Goal: Task Accomplishment & Management: Manage account settings

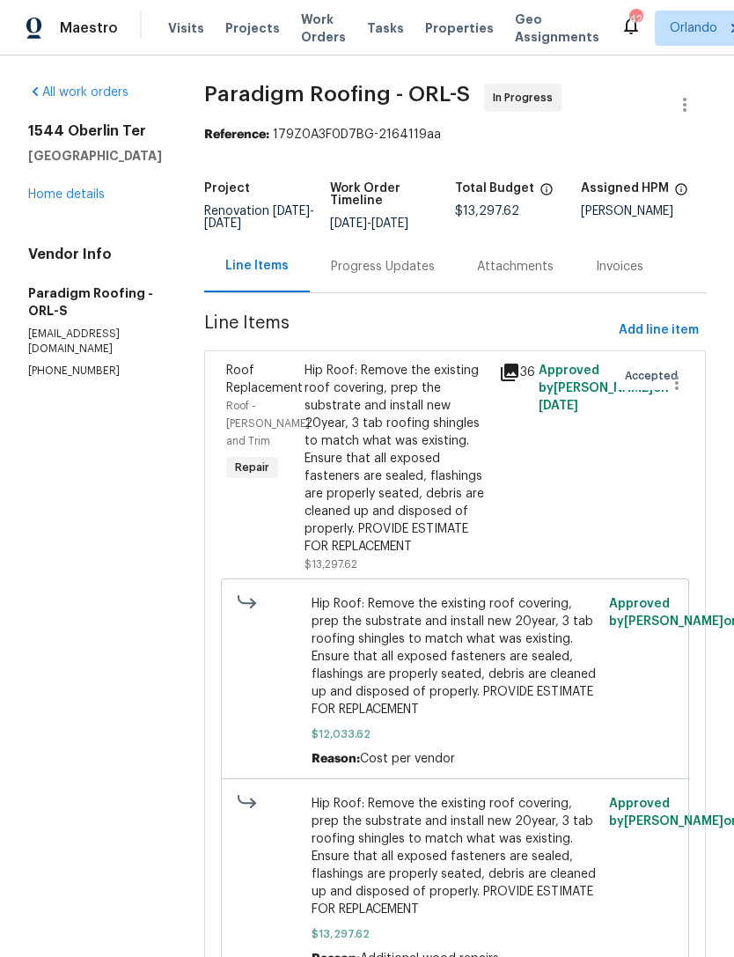
click at [183, 28] on span "Visits" at bounding box center [186, 28] width 36 height 18
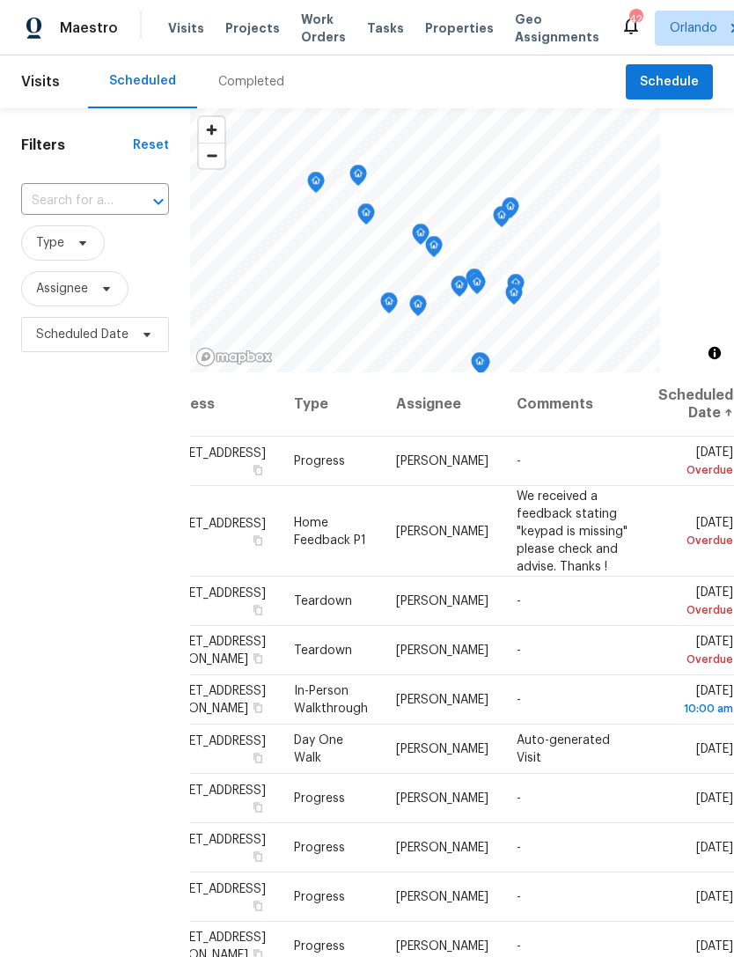
scroll to position [0, 157]
click at [0, 0] on icon at bounding box center [0, 0] width 0 height 0
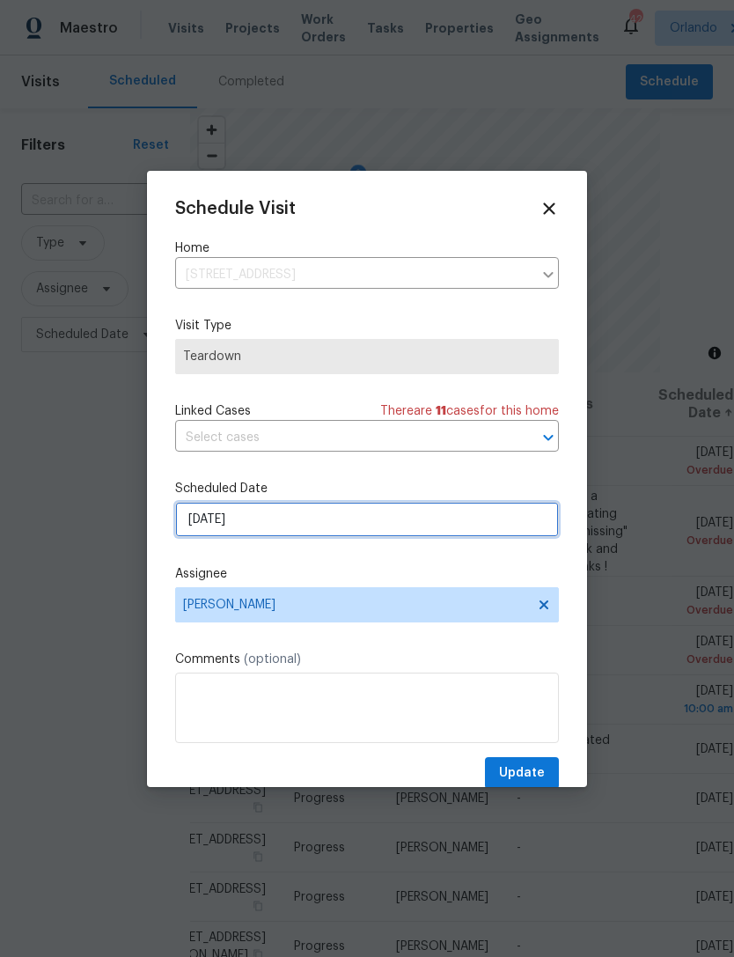
click at [464, 522] on input "[DATE]" at bounding box center [367, 519] width 384 height 35
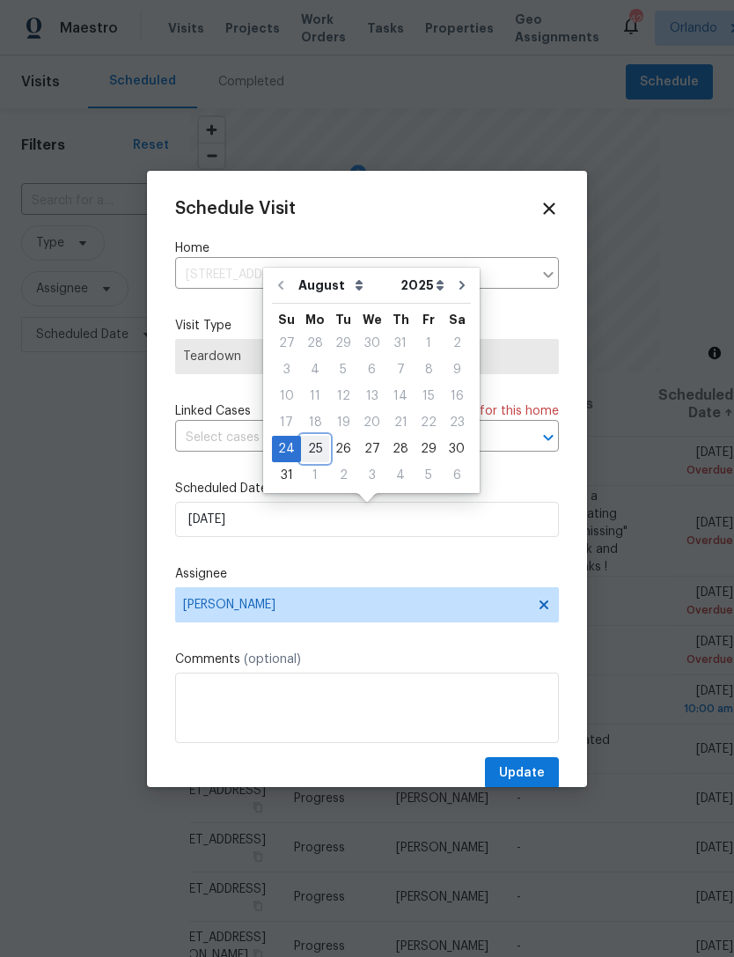
click at [316, 448] on div "25" at bounding box center [315, 449] width 28 height 25
type input "[DATE]"
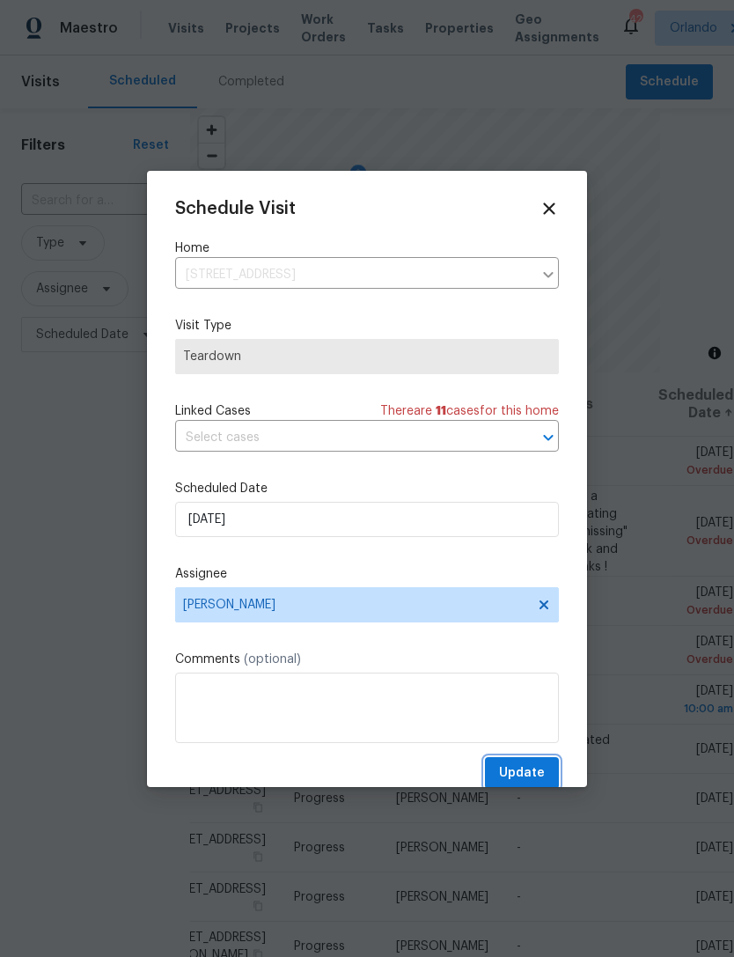
click at [531, 763] on button "Update" at bounding box center [522, 773] width 74 height 33
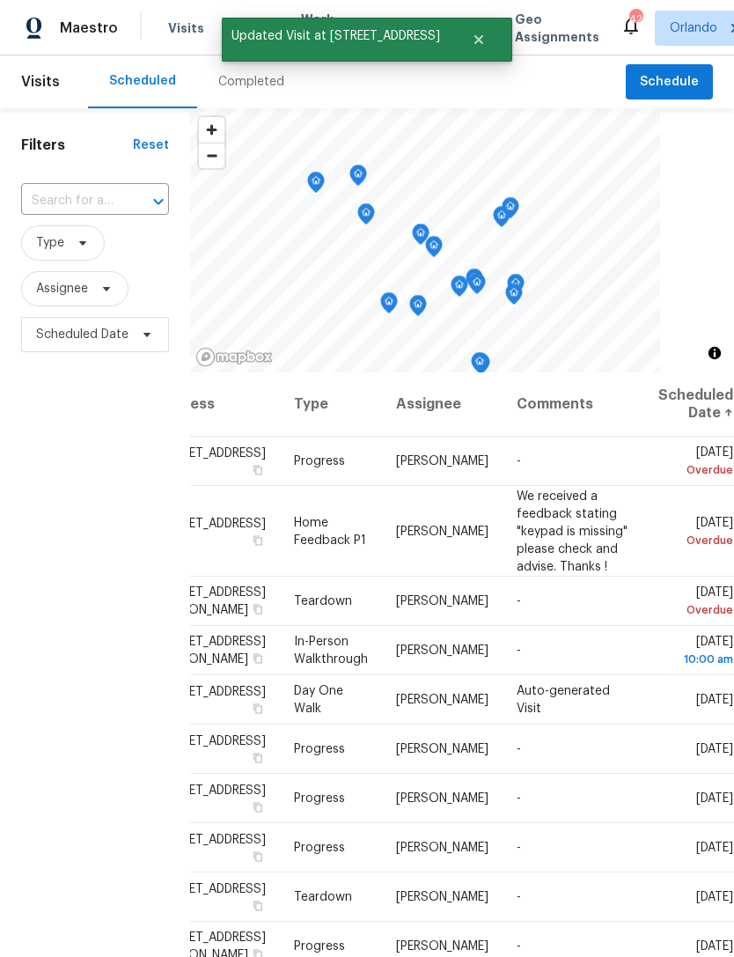
click at [0, 0] on icon at bounding box center [0, 0] width 0 height 0
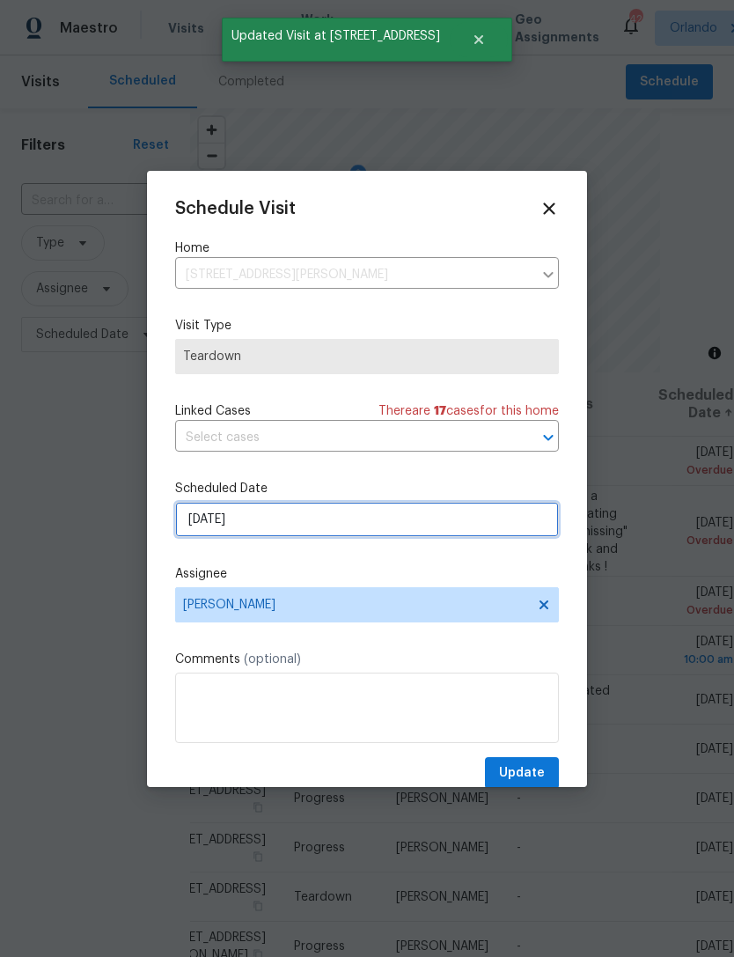
click at [525, 528] on input "[DATE]" at bounding box center [367, 519] width 384 height 35
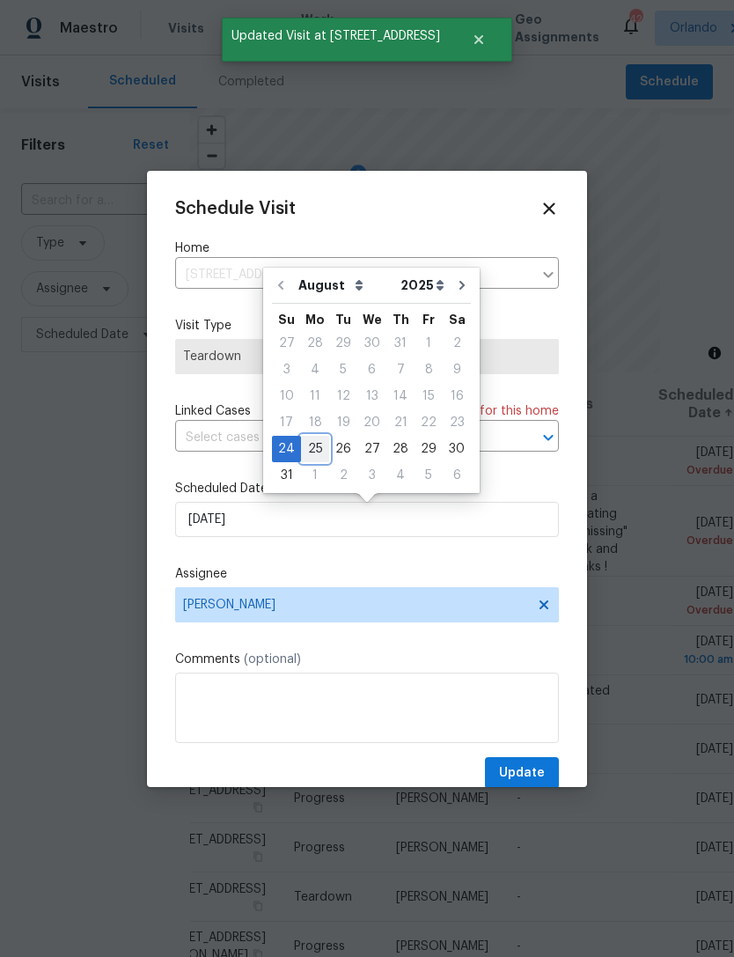
click at [314, 444] on div "25" at bounding box center [315, 449] width 28 height 25
type input "[DATE]"
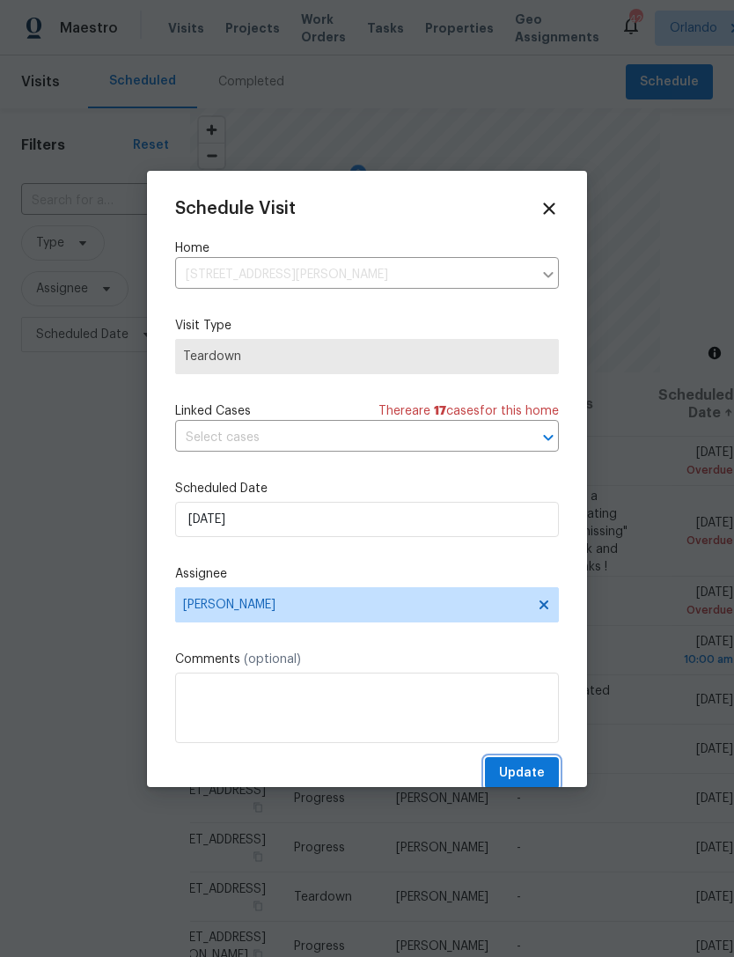
click at [535, 771] on span "Update" at bounding box center [522, 774] width 46 height 22
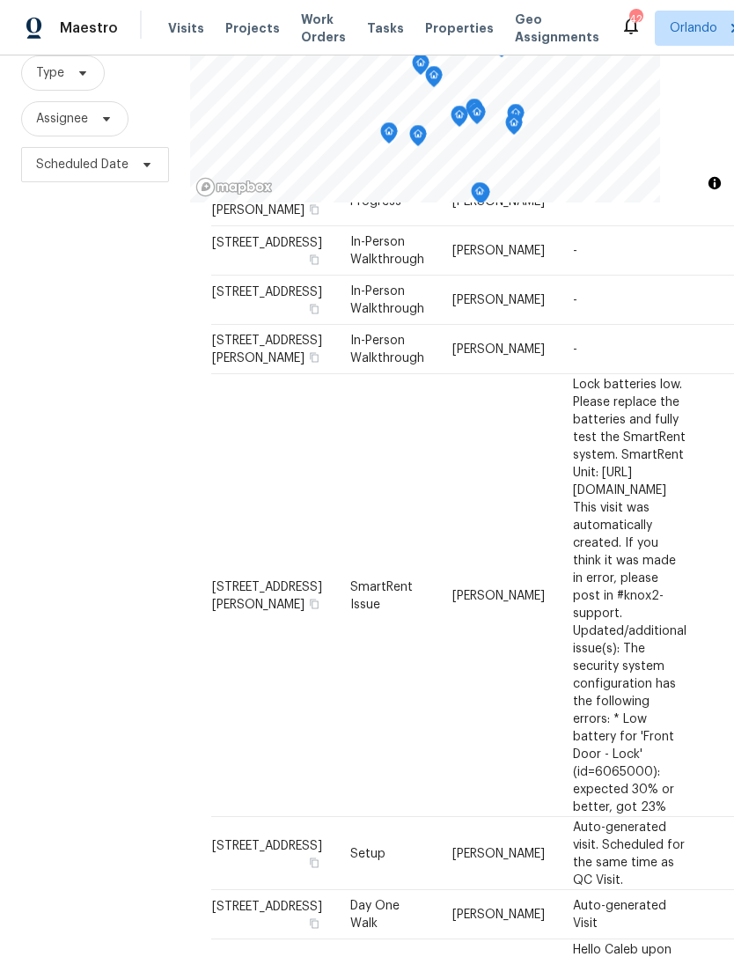
scroll to position [600, 0]
